Goal: Task Accomplishment & Management: Use online tool/utility

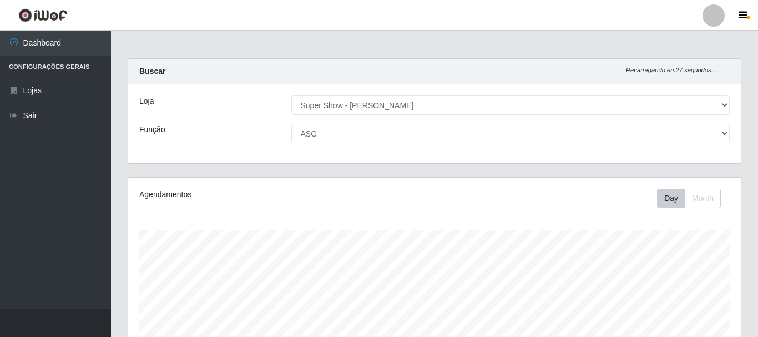
select select "120"
select select "16"
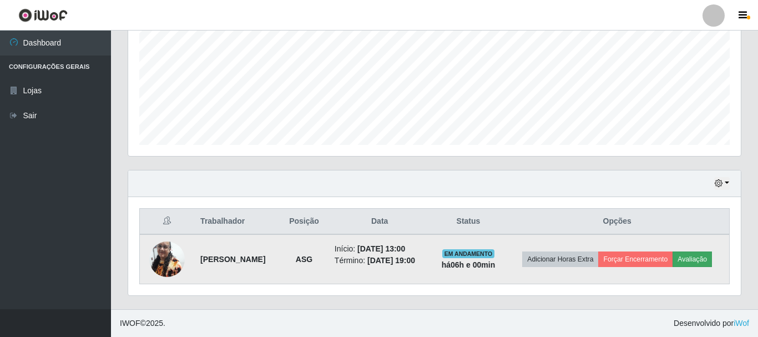
scroll to position [230, 612]
click at [704, 265] on button "Avaliação" at bounding box center [691, 259] width 39 height 16
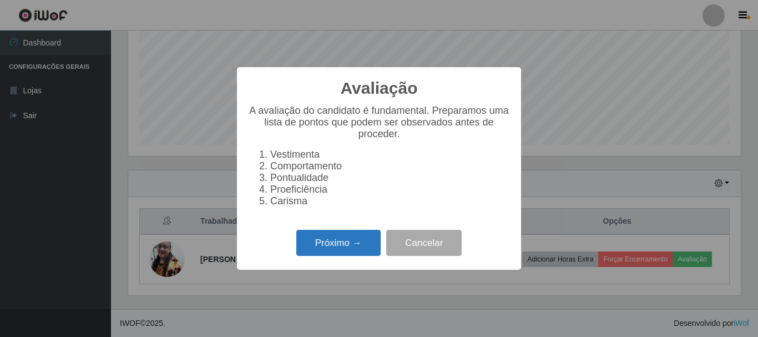
click at [340, 245] on button "Próximo →" at bounding box center [338, 243] width 84 height 26
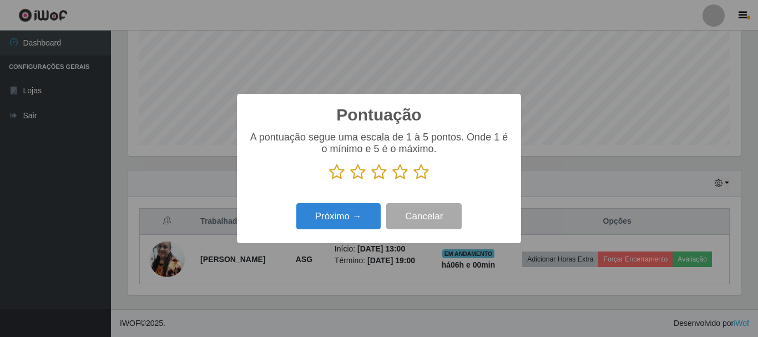
click at [420, 174] on icon at bounding box center [421, 172] width 16 height 17
click at [413, 180] on input "radio" at bounding box center [413, 180] width 0 height 0
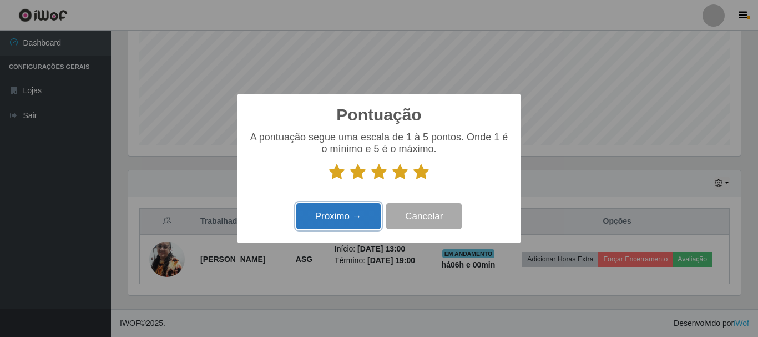
click at [344, 222] on button "Próximo →" at bounding box center [338, 216] width 84 height 26
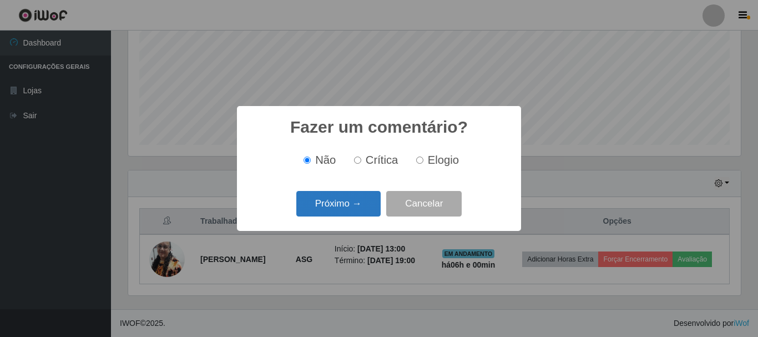
click at [352, 207] on button "Próximo →" at bounding box center [338, 204] width 84 height 26
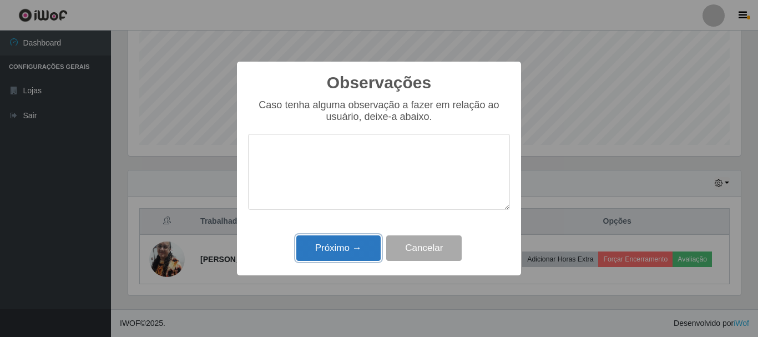
click at [337, 245] on button "Próximo →" at bounding box center [338, 248] width 84 height 26
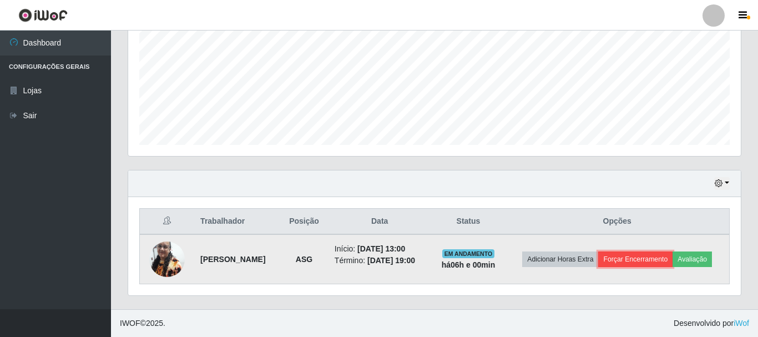
click at [627, 257] on button "Forçar Encerramento" at bounding box center [635, 259] width 74 height 16
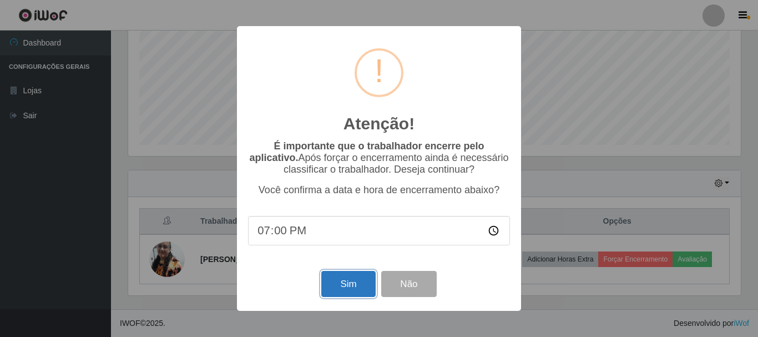
click at [346, 286] on button "Sim" at bounding box center [348, 284] width 54 height 26
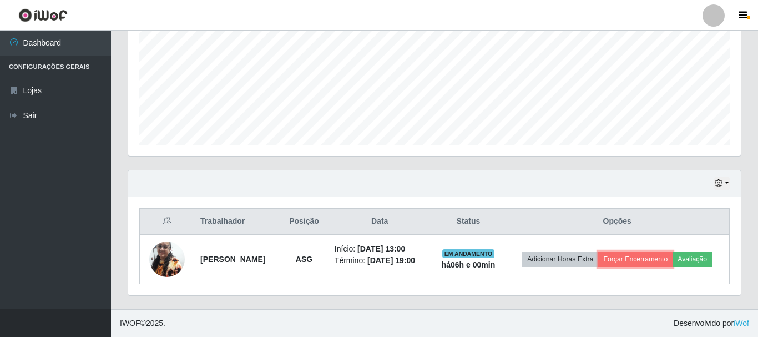
scroll to position [202, 0]
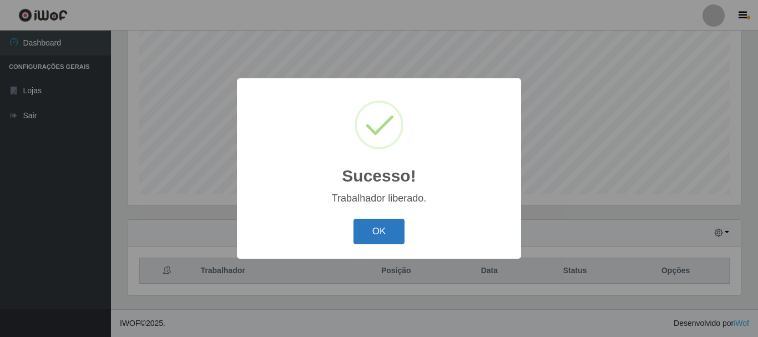
click at [391, 236] on button "OK" at bounding box center [379, 232] width 52 height 26
